Goal: Task Accomplishment & Management: Manage account settings

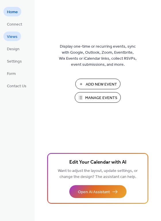
click at [15, 36] on span "Views" at bounding box center [12, 37] width 11 height 6
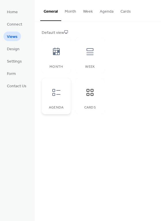
click at [52, 94] on icon at bounding box center [56, 92] width 8 height 7
click at [87, 52] on icon at bounding box center [89, 51] width 9 height 9
click at [127, 12] on button "Cards" at bounding box center [125, 10] width 17 height 20
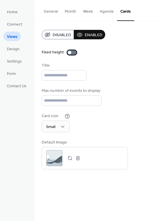
click at [71, 53] on div at bounding box center [71, 52] width 9 height 5
click at [72, 53] on div at bounding box center [73, 52] width 3 height 3
click at [103, 15] on button "Agenda" at bounding box center [106, 10] width 21 height 20
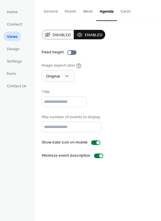
click at [90, 13] on button "Week" at bounding box center [88, 10] width 17 height 20
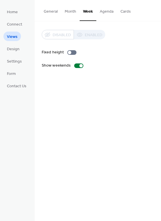
click at [50, 15] on button "General" at bounding box center [50, 10] width 21 height 20
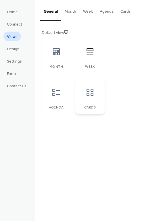
click at [89, 98] on div at bounding box center [89, 92] width 17 height 17
click at [56, 100] on div at bounding box center [56, 92] width 17 height 17
click at [90, 94] on icon at bounding box center [89, 92] width 9 height 9
click at [21, 50] on link "Design" at bounding box center [13, 48] width 20 height 9
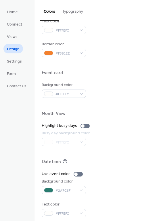
scroll to position [246, 0]
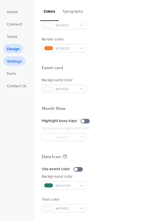
click at [16, 61] on span "Settings" at bounding box center [14, 62] width 15 height 6
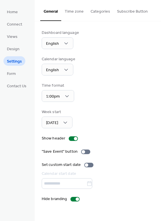
click at [74, 15] on button "Time zone" at bounding box center [74, 10] width 26 height 20
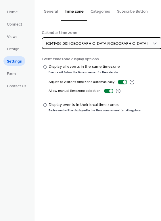
click at [101, 43] on div "(GMT-06:00) [GEOGRAPHIC_DATA]/[GEOGRAPHIC_DATA]" at bounding box center [102, 43] width 120 height 12
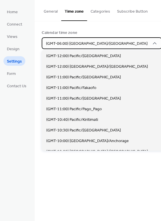
scroll to position [287, 0]
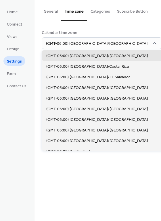
click at [119, 36] on div "Calendar time zone (GMT-06:00) [GEOGRAPHIC_DATA]/[GEOGRAPHIC_DATA]" at bounding box center [98, 39] width 112 height 19
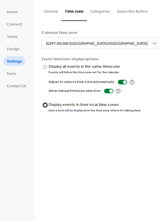
click at [78, 106] on div "Display events in their local time zones" at bounding box center [95, 105] width 92 height 6
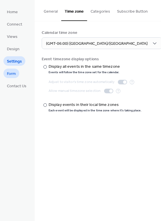
click at [15, 75] on span "Form" at bounding box center [11, 74] width 9 height 6
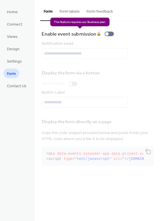
click at [109, 34] on div "Enable event submission 🔒" at bounding box center [79, 34] width 74 height 8
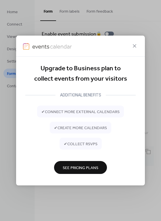
click at [81, 165] on span "See Pricing Plans" at bounding box center [81, 168] width 36 height 6
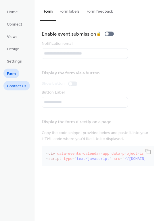
click at [20, 87] on span "Contact Us" at bounding box center [17, 86] width 20 height 6
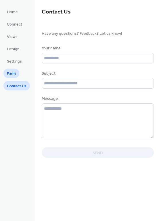
click at [17, 74] on link "Form" at bounding box center [11, 73] width 16 height 9
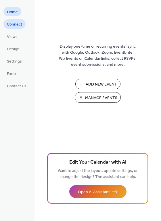
click at [19, 28] on span "Connect" at bounding box center [14, 25] width 15 height 6
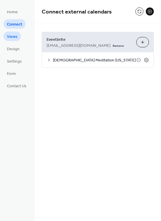
click at [15, 37] on span "Views" at bounding box center [12, 37] width 11 height 6
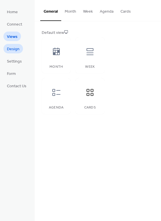
click at [14, 50] on span "Design" at bounding box center [13, 49] width 13 height 6
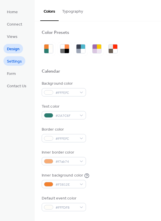
click at [13, 60] on span "Settings" at bounding box center [14, 62] width 15 height 6
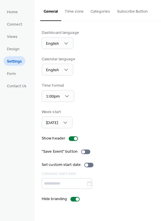
click at [136, 11] on button "Subscribe Button" at bounding box center [132, 10] width 38 height 20
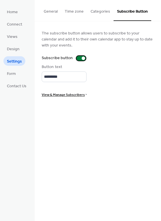
click at [82, 59] on div at bounding box center [83, 58] width 3 height 3
